Goal: Navigation & Orientation: Find specific page/section

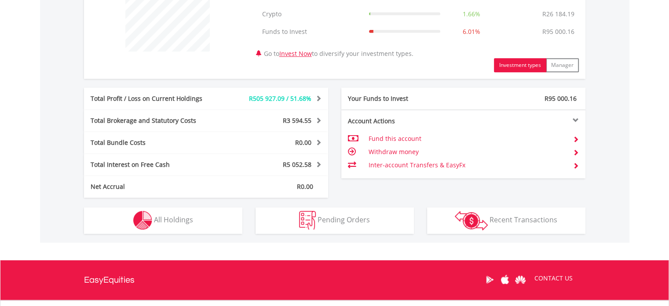
scroll to position [396, 0]
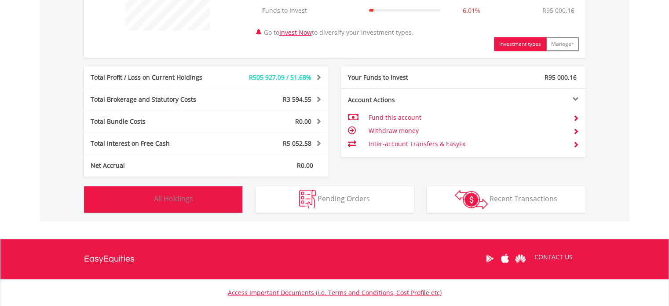
click at [186, 200] on span "All Holdings" at bounding box center [173, 199] width 39 height 10
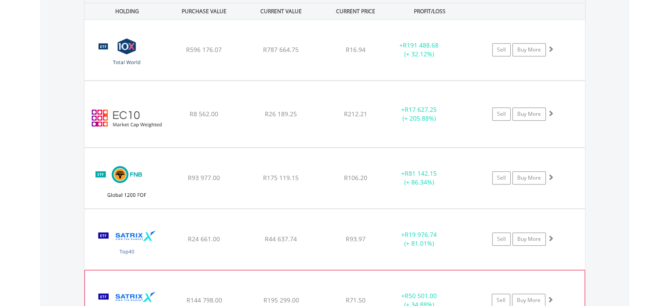
scroll to position [634, 0]
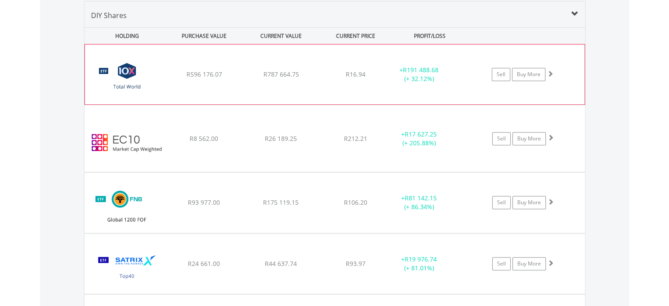
click at [417, 78] on div "+ R191 488.68 (+ 32.12%)" at bounding box center [419, 75] width 66 height 18
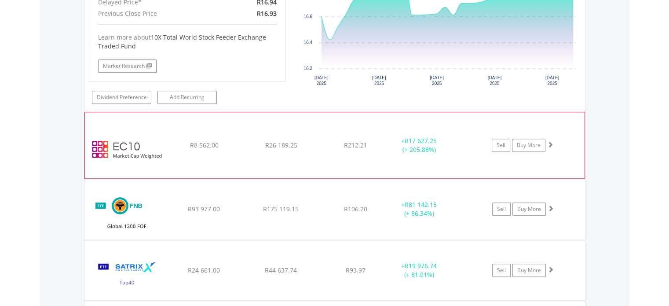
scroll to position [722, 0]
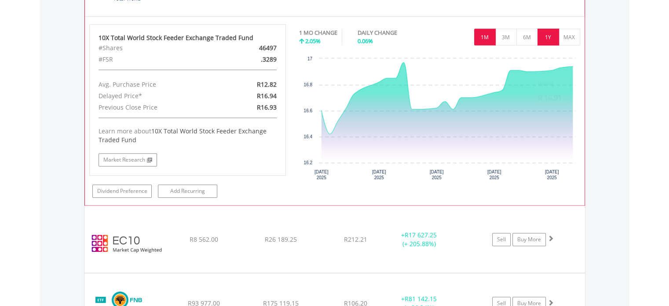
click at [551, 37] on button "1Y" at bounding box center [548, 37] width 22 height 17
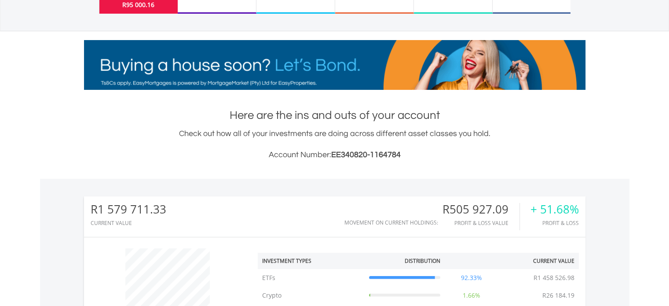
scroll to position [0, 0]
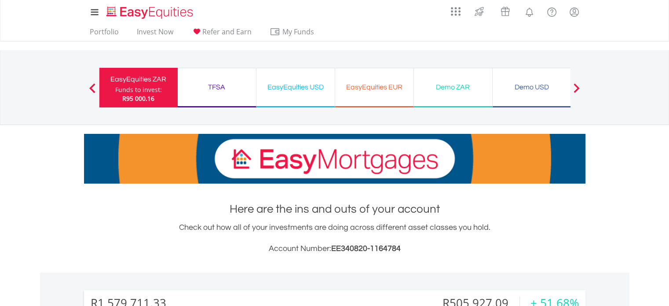
click at [364, 84] on div "EasyEquities EUR" at bounding box center [374, 87] width 68 height 12
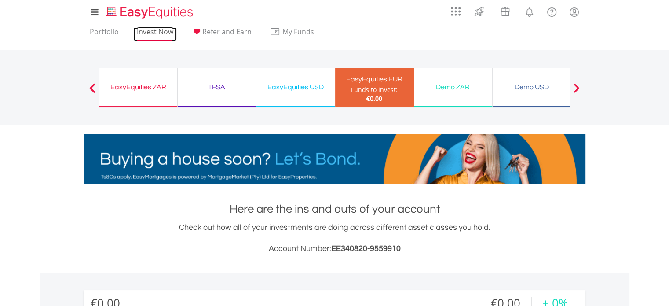
click at [154, 34] on link "Invest Now" at bounding box center [155, 34] width 44 height 14
